Goal: Information Seeking & Learning: Learn about a topic

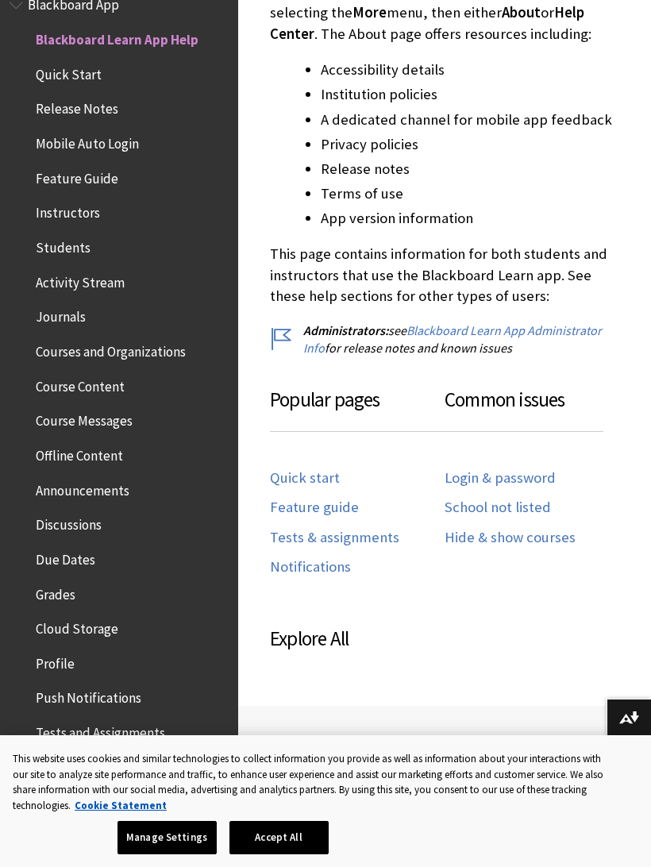
scroll to position [624, 0]
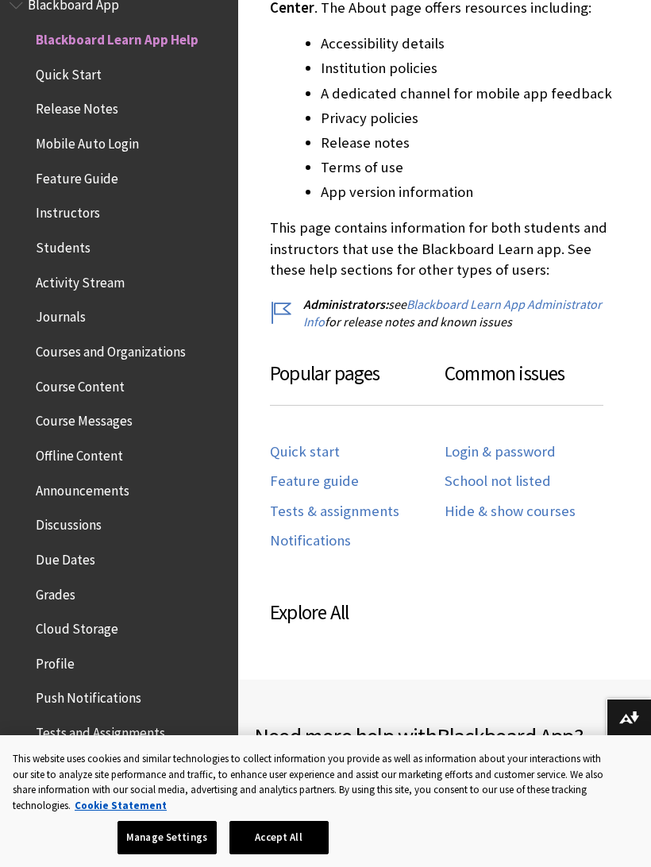
click at [515, 445] on link "Login & password" at bounding box center [500, 452] width 111 height 18
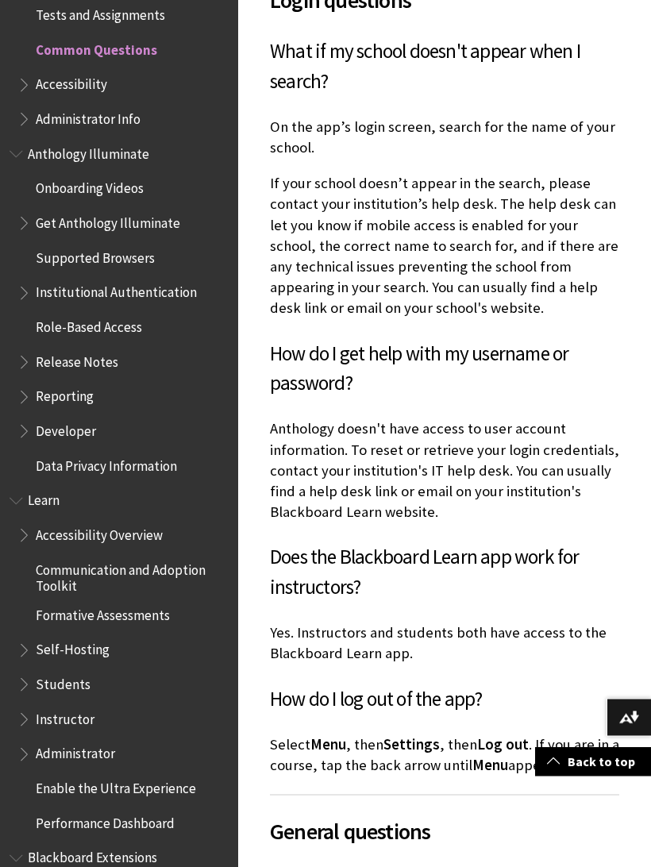
scroll to position [1077, 0]
